Goal: Task Accomplishment & Management: Manage account settings

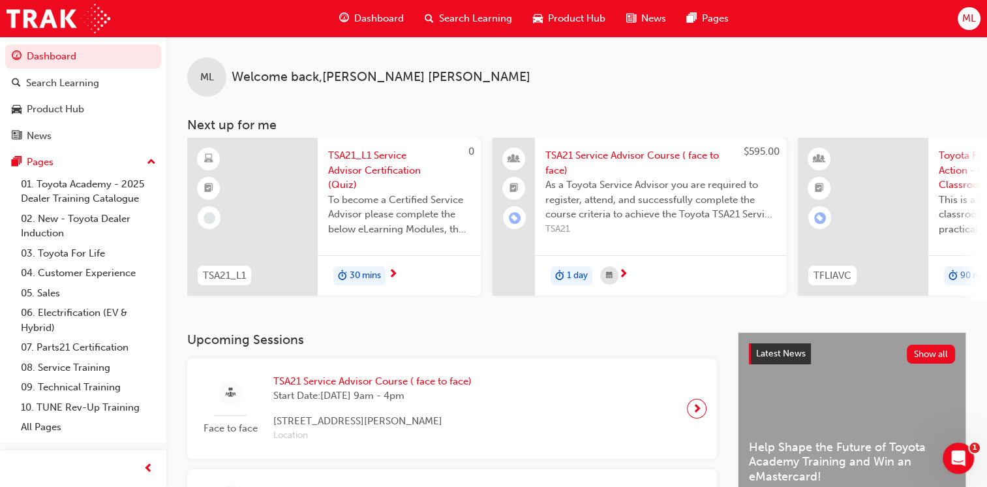
click at [977, 22] on div "ML" at bounding box center [969, 18] width 23 height 23
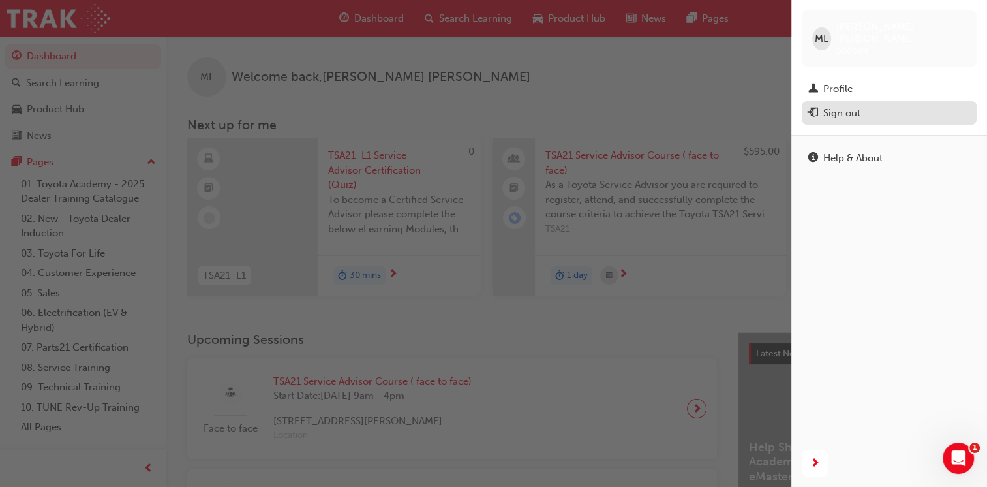
click at [839, 106] on div "Sign out" at bounding box center [841, 113] width 37 height 15
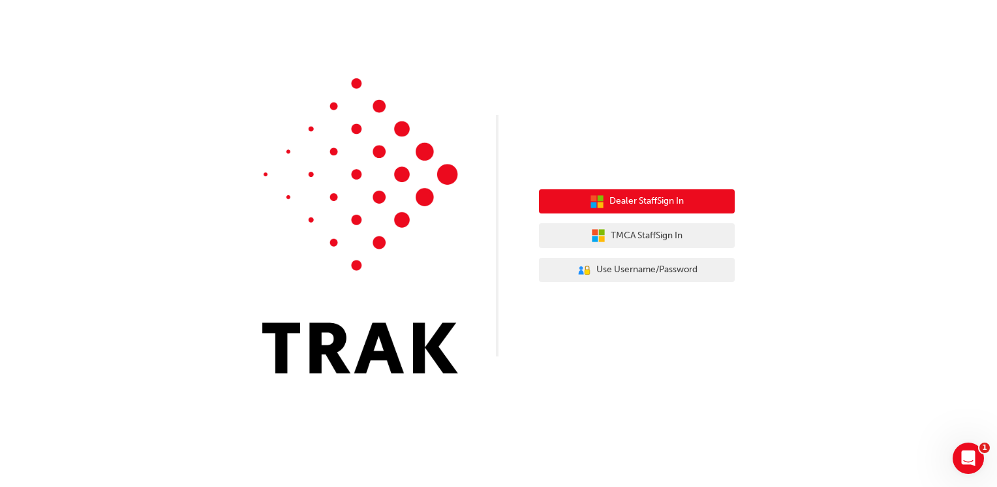
click at [647, 205] on span "Dealer Staff Sign In" at bounding box center [646, 201] width 74 height 15
